Goal: Task Accomplishment & Management: Use online tool/utility

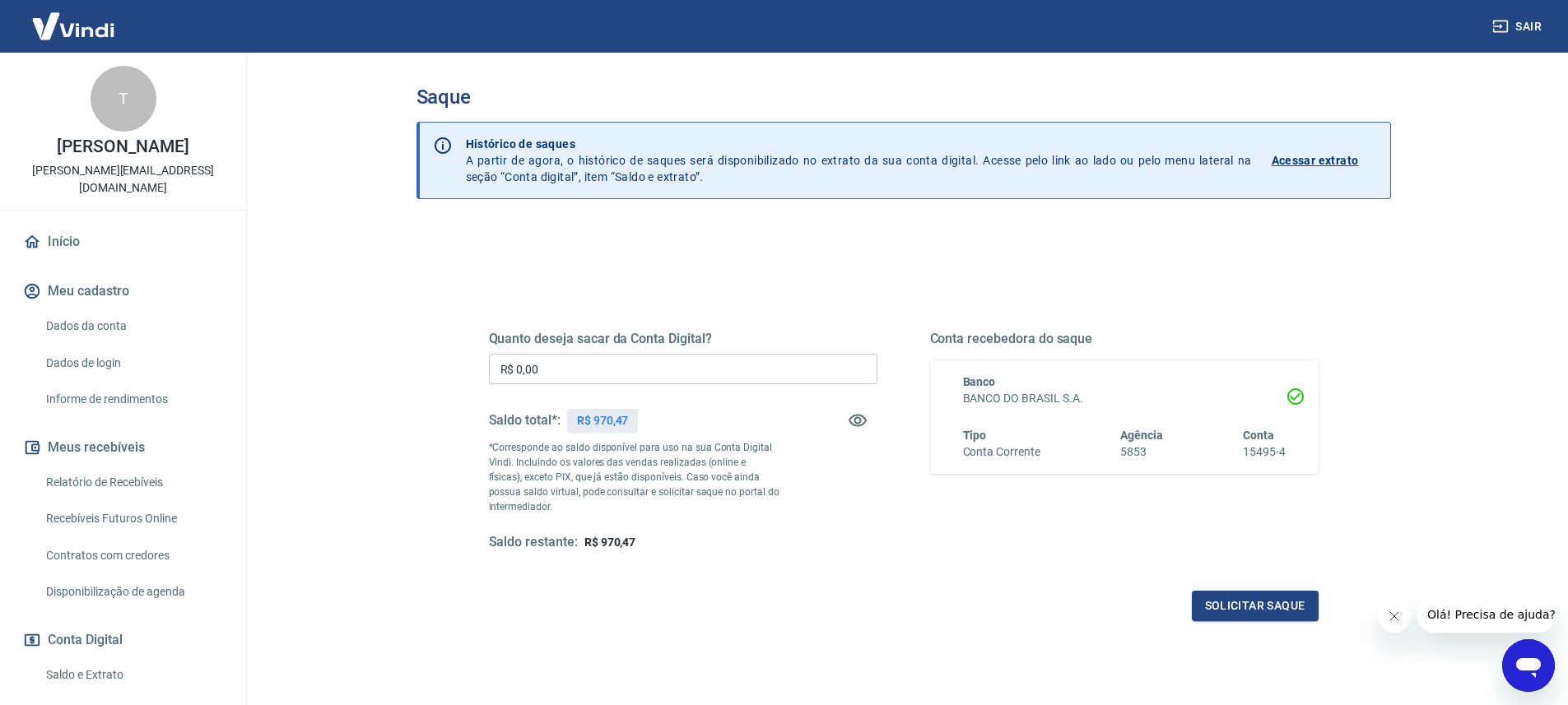
click at [397, 234] on div "Saque Histórico de saques A partir de agora, o histórico de saques será disponi…" at bounding box center [903, 373] width 1014 height 641
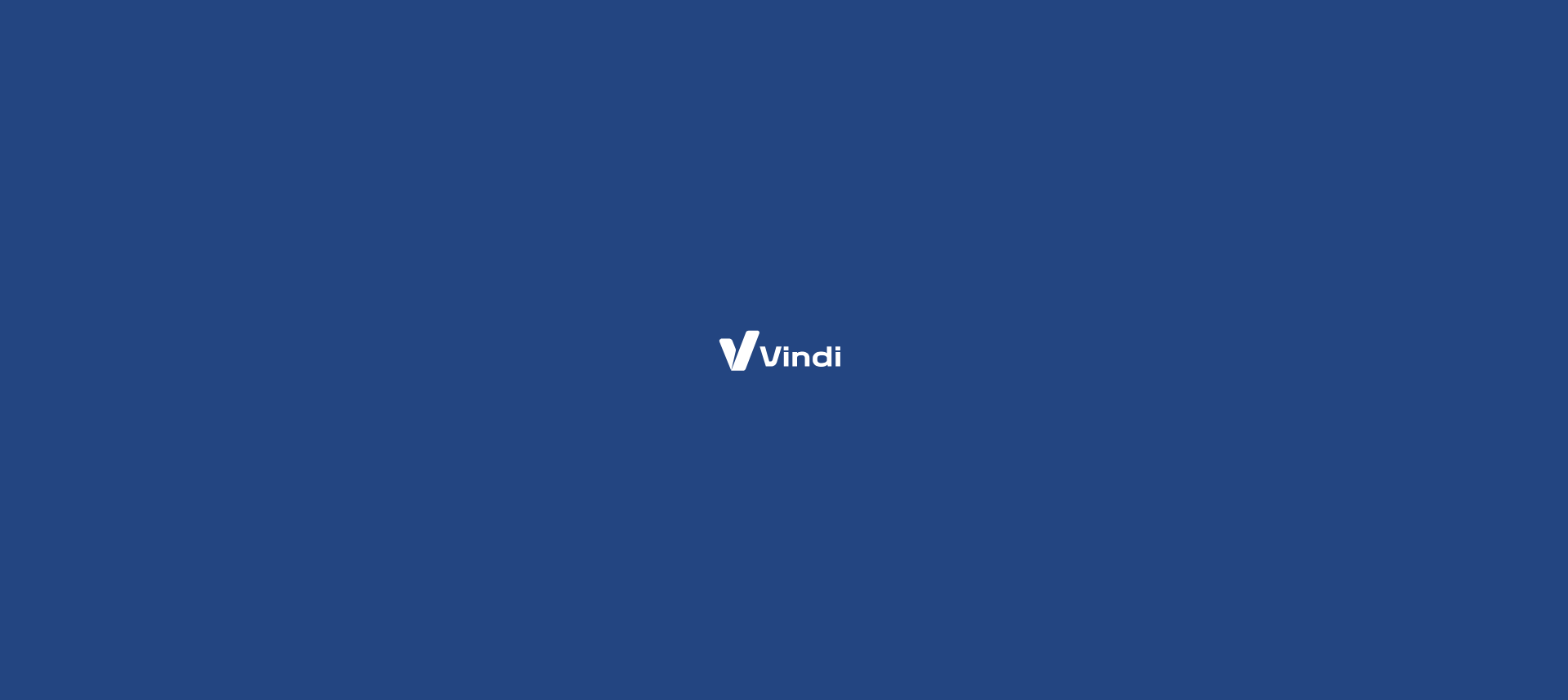
click at [386, 222] on div at bounding box center [784, 350] width 1568 height 700
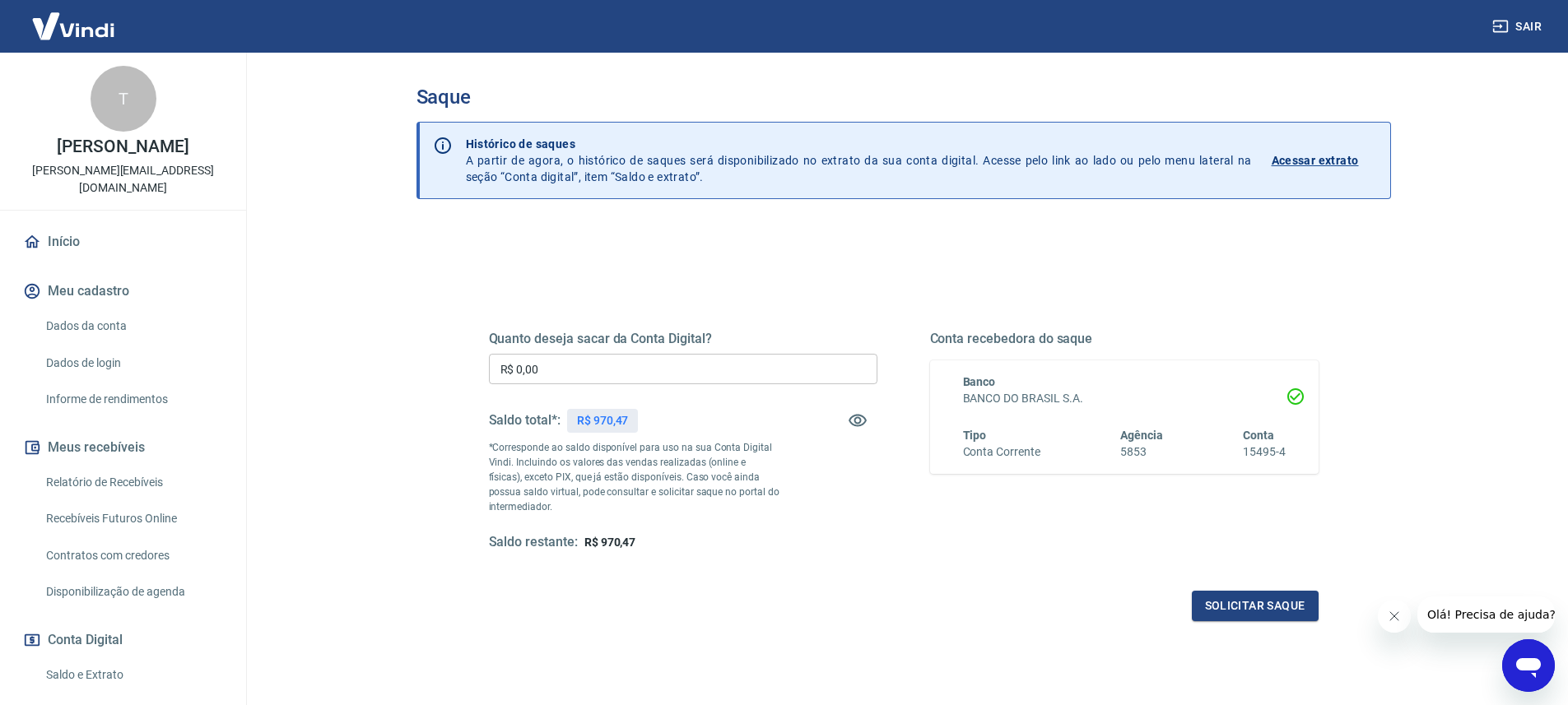
click at [316, 318] on main "Saque Histórico de saques A partir de agora, o histórico de saques será disponi…" at bounding box center [903, 378] width 1329 height 652
click at [334, 355] on main "Saque Histórico de saques A partir de agora, o histórico de saques será disponi…" at bounding box center [903, 378] width 1329 height 652
click at [1469, 187] on main "Saque Histórico de saques A partir de agora, o histórico de saques será disponi…" at bounding box center [903, 378] width 1329 height 652
click at [1424, 92] on div "Saque Histórico de saques A partir de agora, o histórico de saques será disponi…" at bounding box center [903, 373] width 1054 height 641
click at [1437, 95] on main "Saque Histórico de saques A partir de agora, o histórico de saques será disponi…" at bounding box center [903, 378] width 1329 height 652
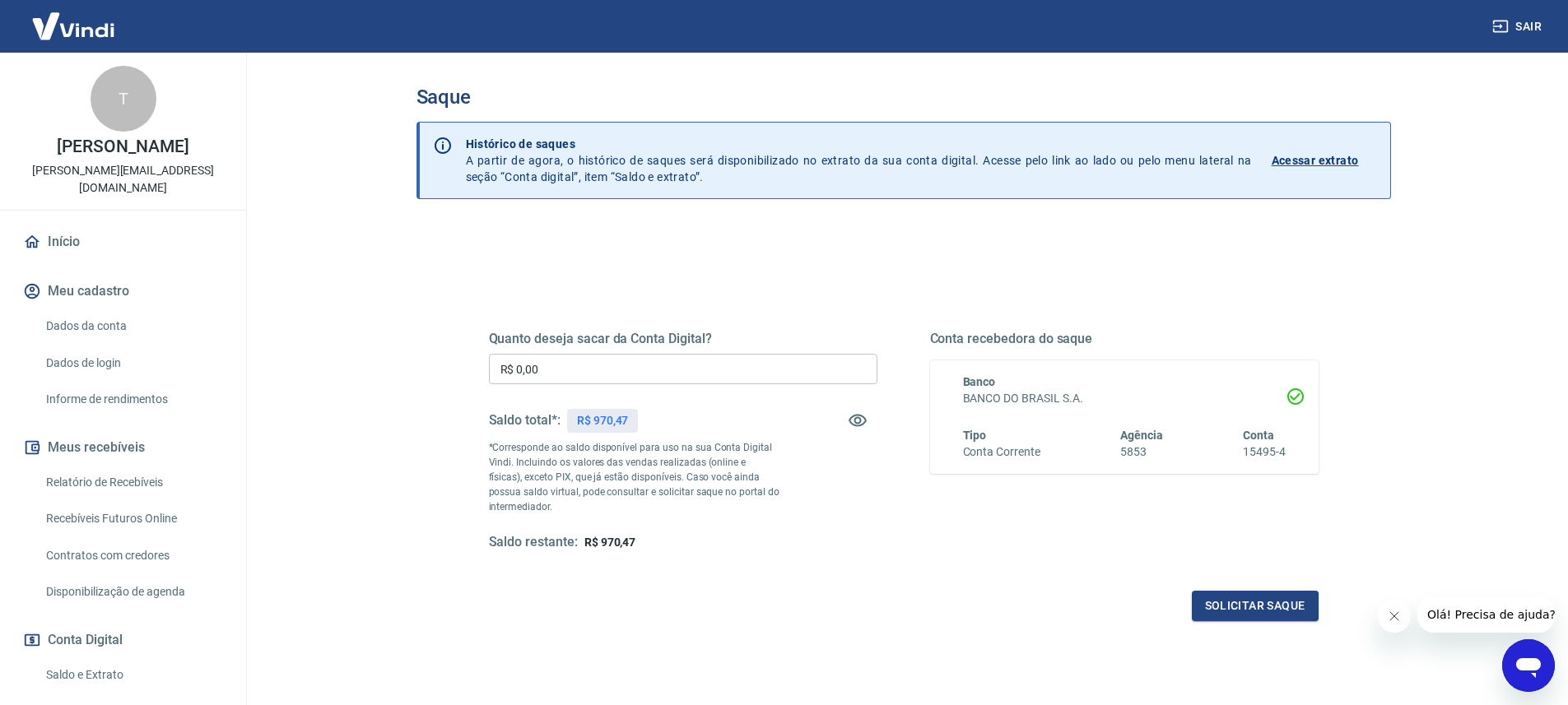
click at [284, 345] on main "Saque Histórico de saques A partir de agora, o histórico de saques será disponi…" at bounding box center [903, 378] width 1329 height 652
click at [306, 173] on main "Saque Histórico de saques A partir de agora, o histórico de saques será disponi…" at bounding box center [903, 378] width 1329 height 652
